Goal: Download file/media

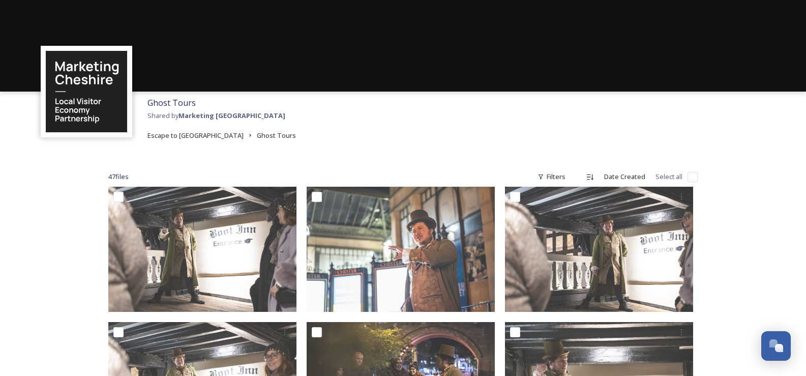
click at [330, 83] on div at bounding box center [403, 46] width 806 height 92
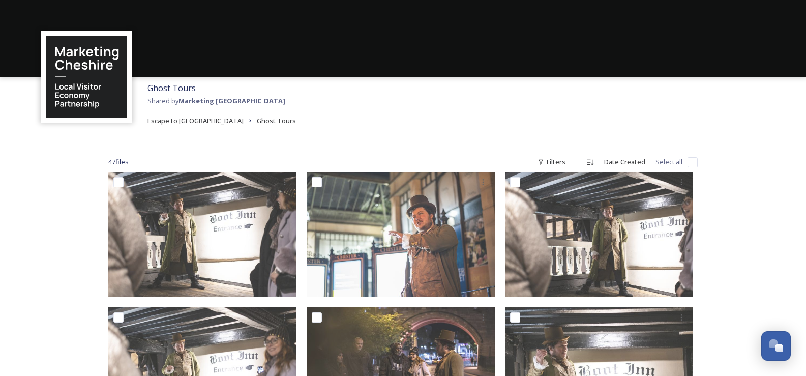
scroll to position [32, 0]
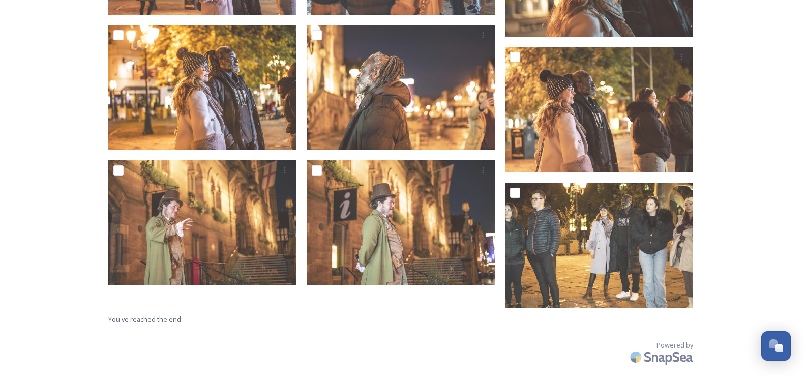
scroll to position [2060, 0]
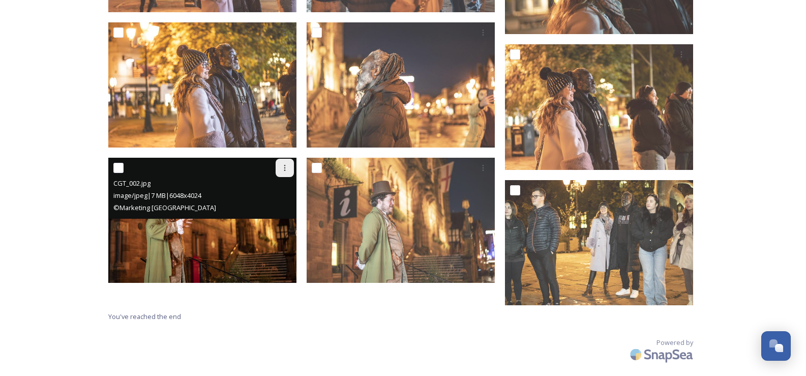
click at [286, 167] on icon at bounding box center [285, 168] width 8 height 8
click at [282, 210] on span "Download" at bounding box center [272, 210] width 31 height 10
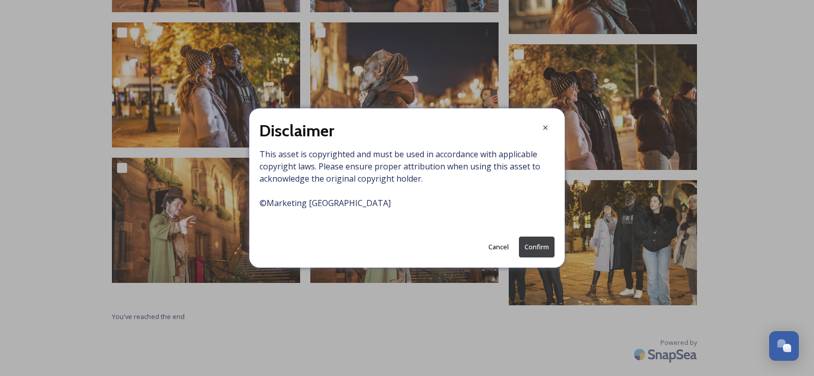
click at [538, 246] on button "Confirm" at bounding box center [537, 247] width 36 height 21
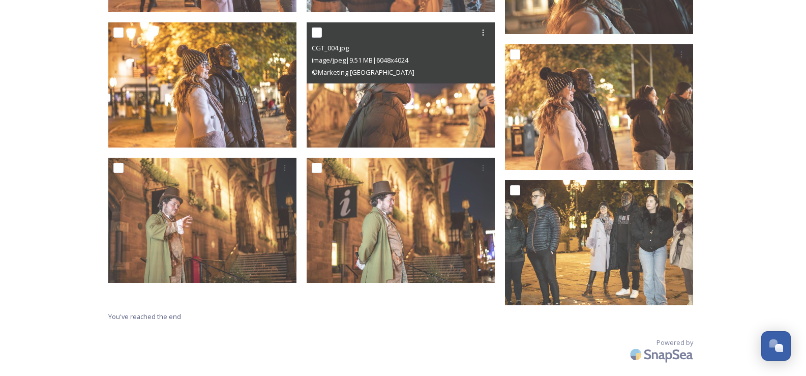
drag, startPoint x: 338, startPoint y: 139, endPoint x: 402, endPoint y: 312, distance: 184.4
